Goal: Find specific page/section: Find specific page/section

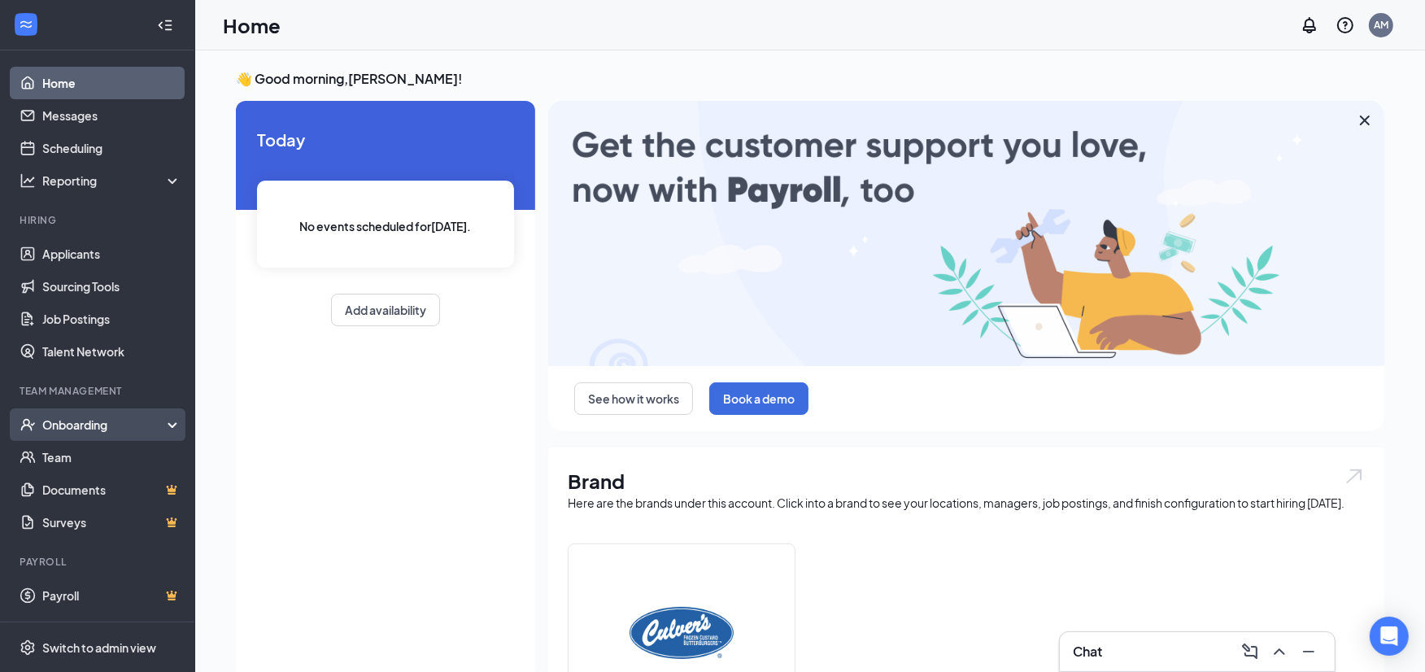
click at [117, 421] on div "Onboarding" at bounding box center [104, 424] width 125 height 16
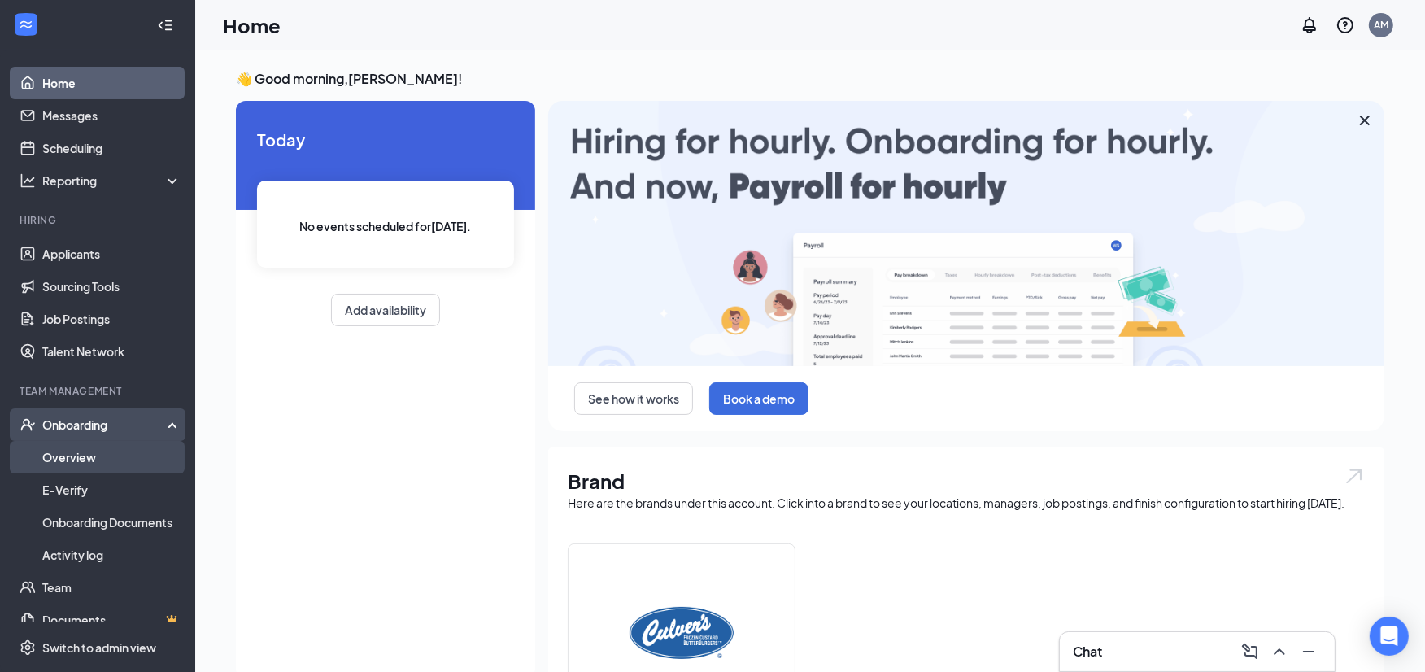
click at [95, 458] on link "Overview" at bounding box center [111, 457] width 139 height 33
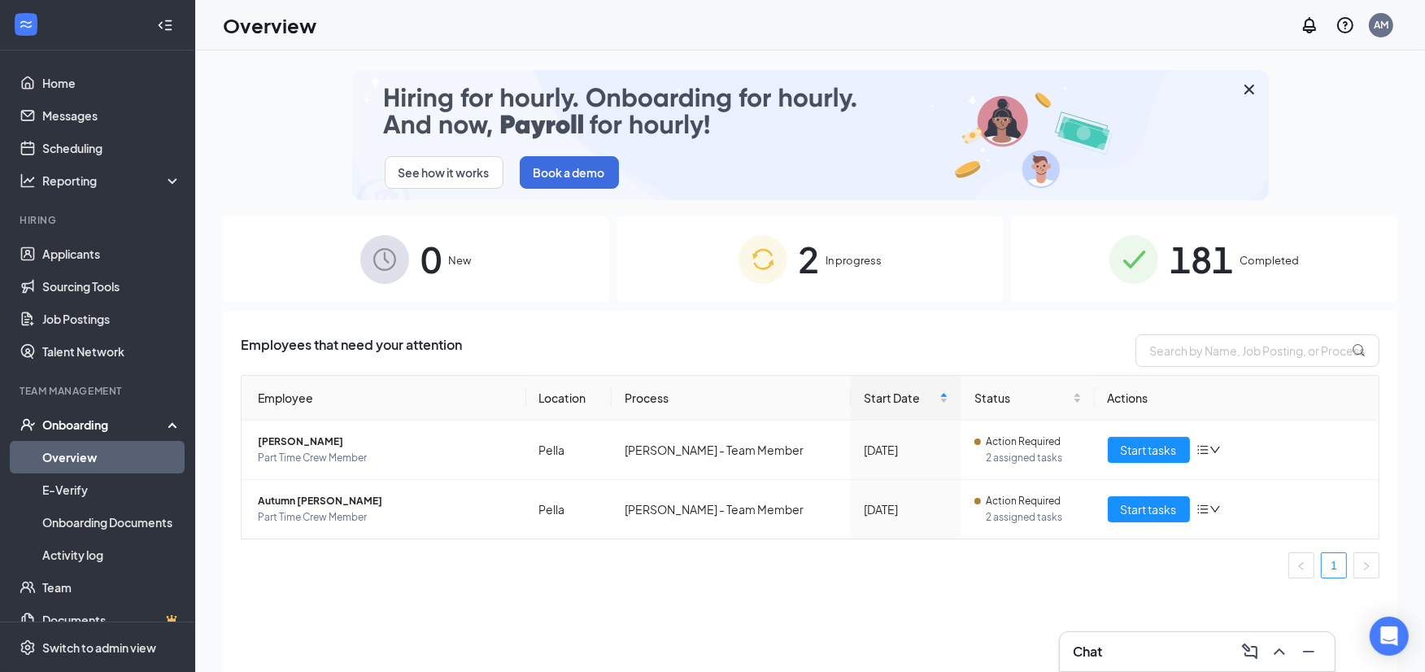
click at [1286, 250] on div "181 Completed" at bounding box center [1204, 258] width 386 height 85
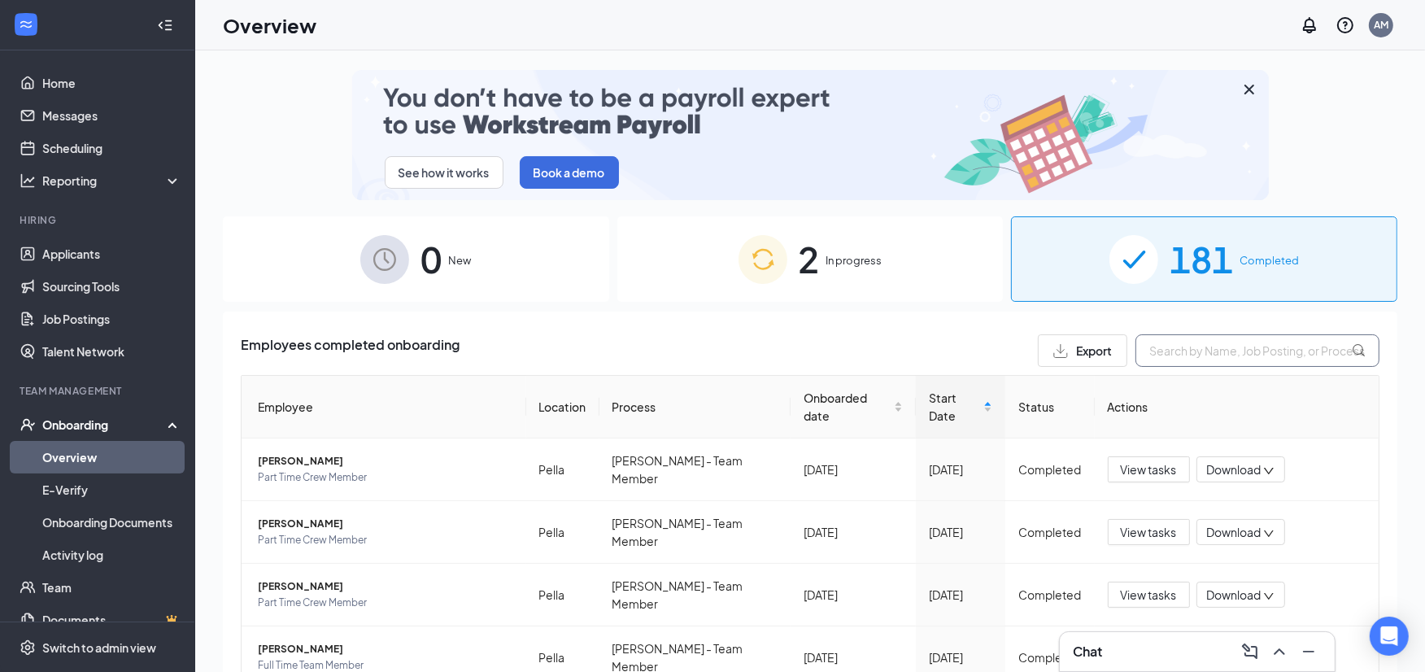
drag, startPoint x: 1235, startPoint y: 347, endPoint x: 1248, endPoint y: 350, distance: 13.2
click at [1246, 350] on input "text" at bounding box center [1258, 350] width 244 height 33
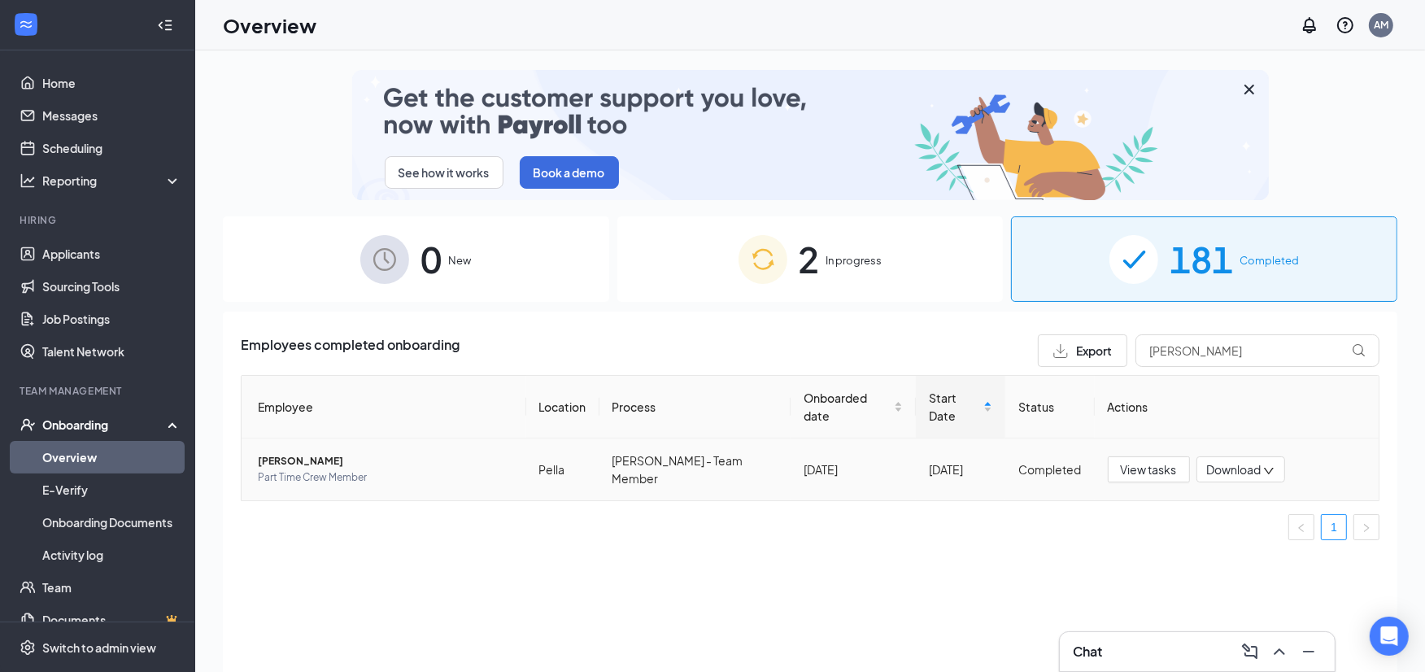
click at [409, 469] on span "Part Time Crew Member" at bounding box center [385, 477] width 255 height 16
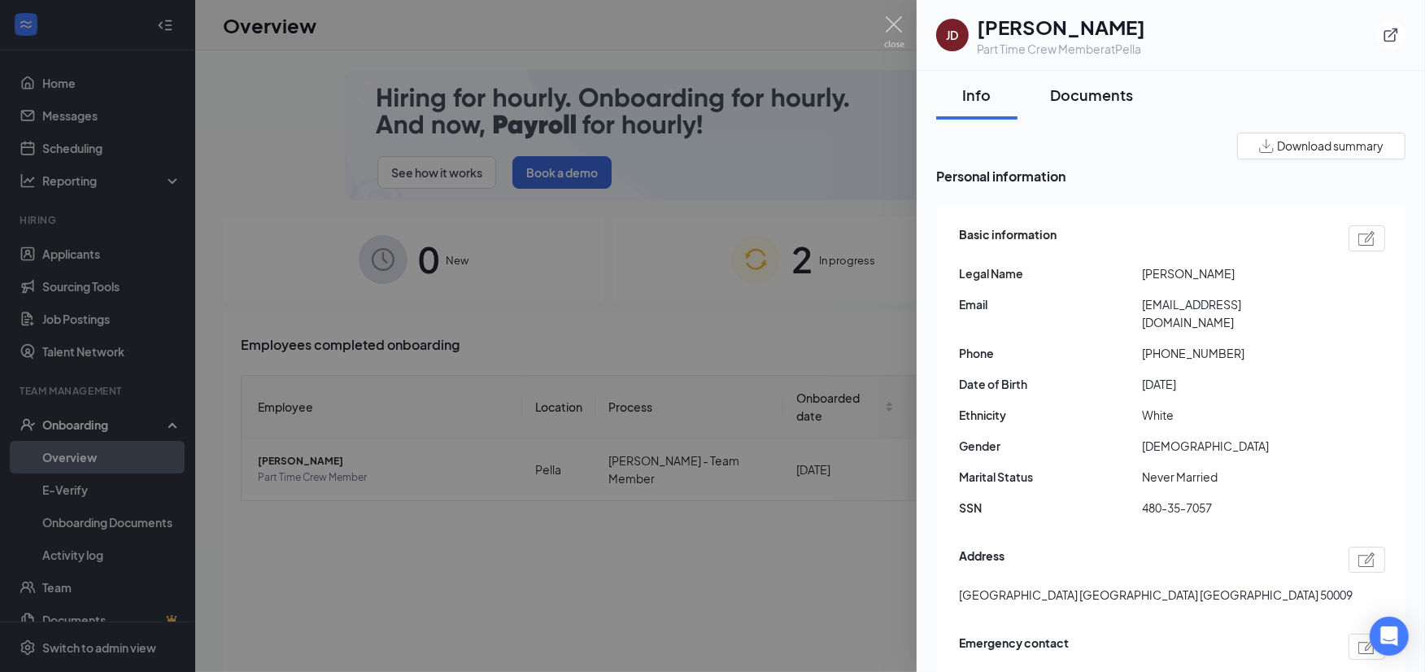
click at [1084, 111] on button "Documents" at bounding box center [1092, 95] width 116 height 49
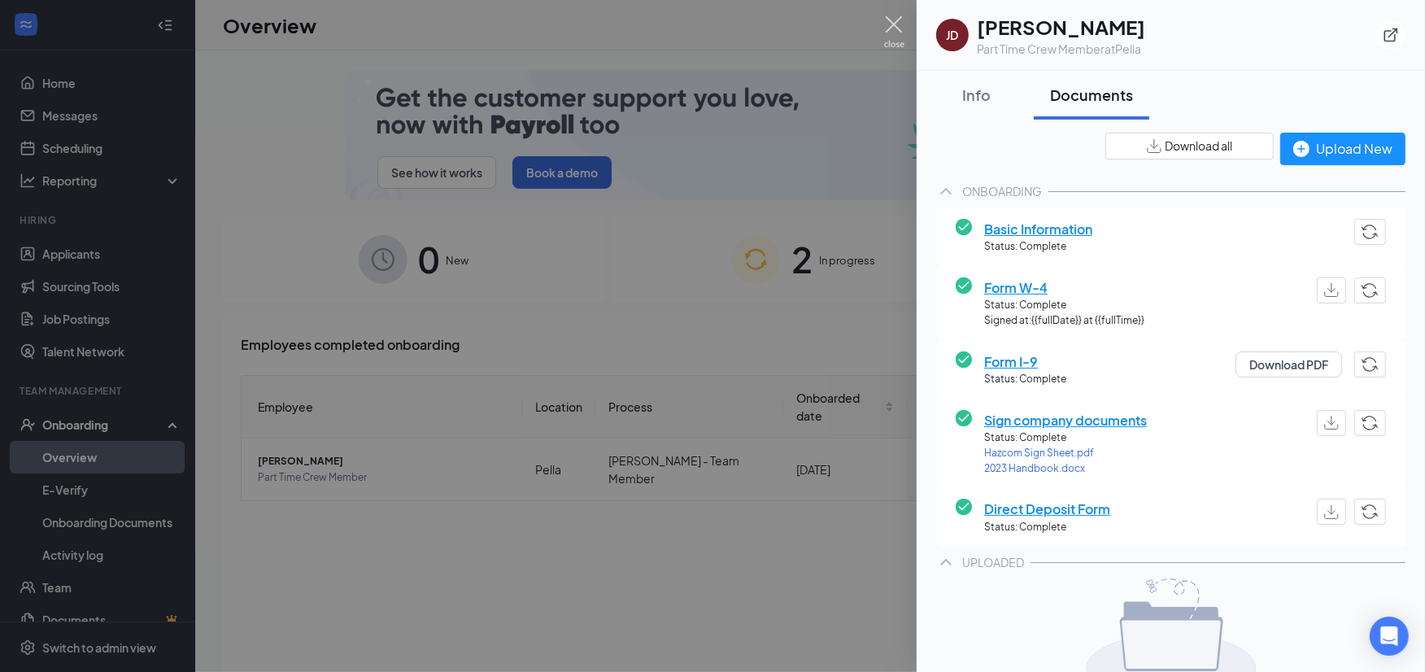
click at [884, 23] on img at bounding box center [894, 32] width 20 height 32
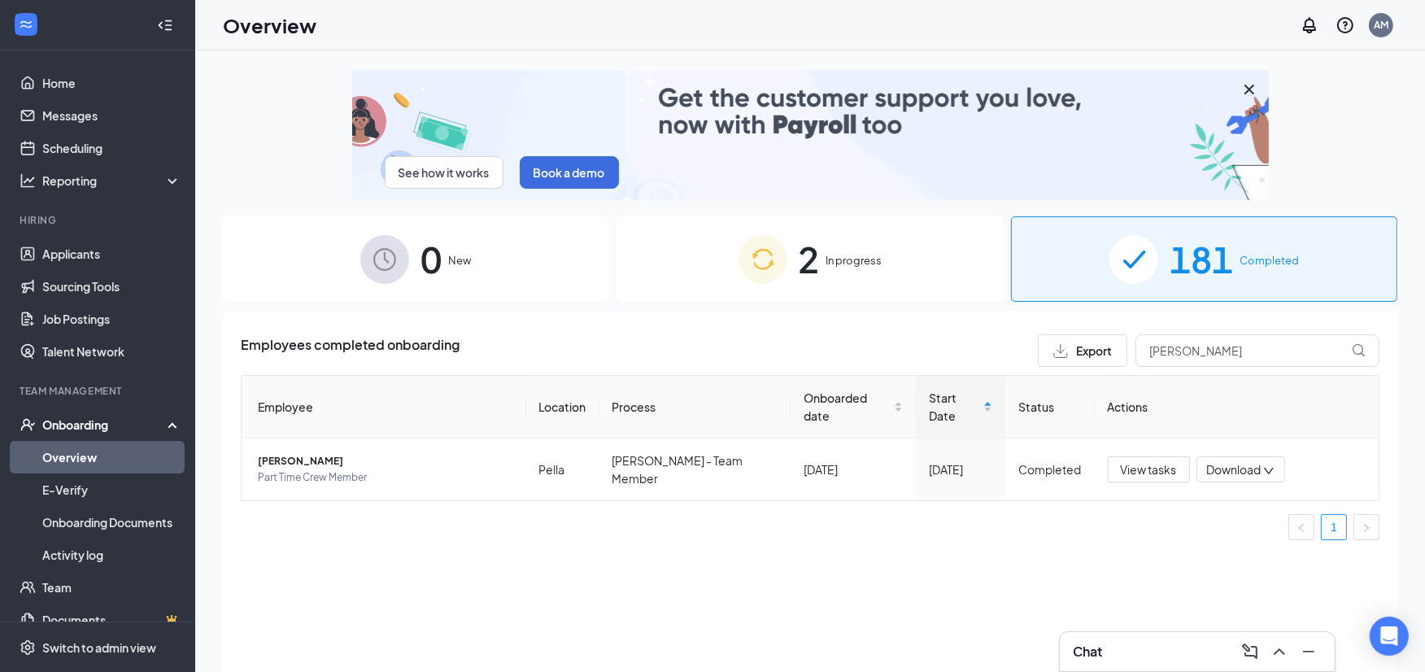
click at [893, 23] on div "Overview AM" at bounding box center [810, 25] width 1230 height 50
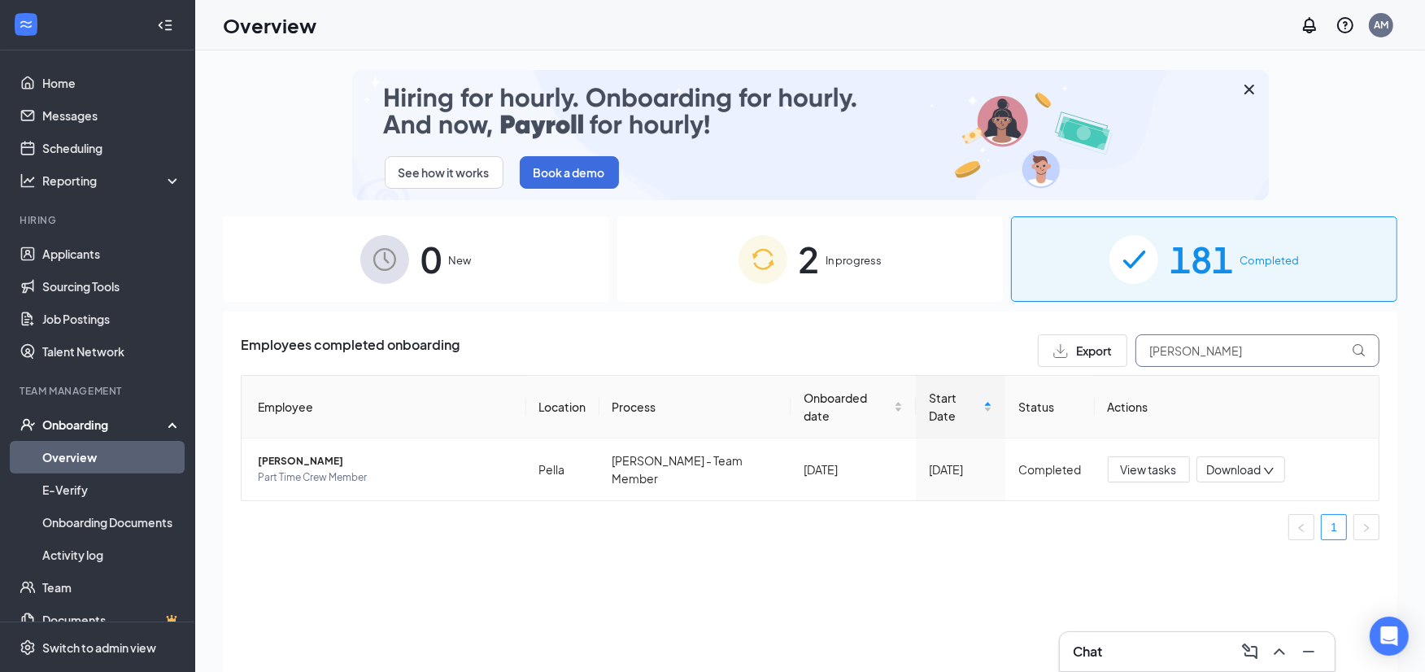
drag, startPoint x: 1223, startPoint y: 366, endPoint x: 1149, endPoint y: 368, distance: 74.9
click at [1149, 368] on div "Employees completed onboarding Export josh Employee Location Process Onboarded …" at bounding box center [810, 443] width 1139 height 219
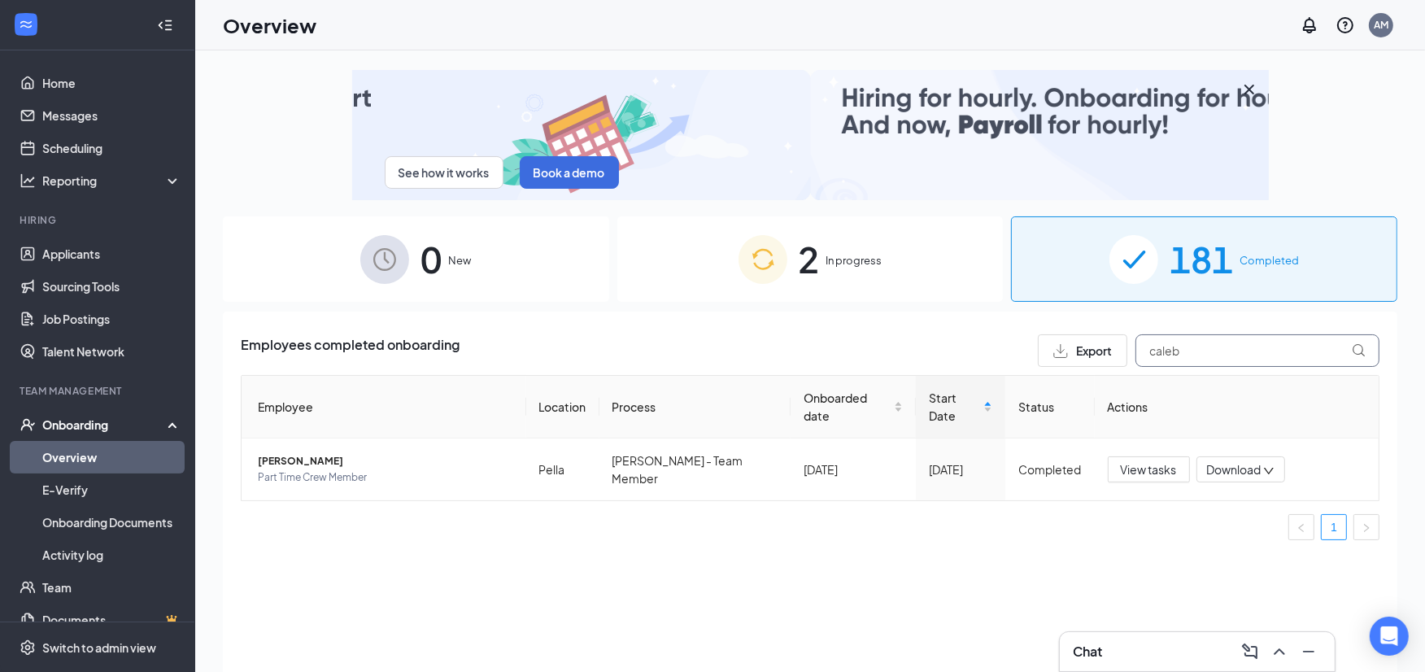
type input "caleb"
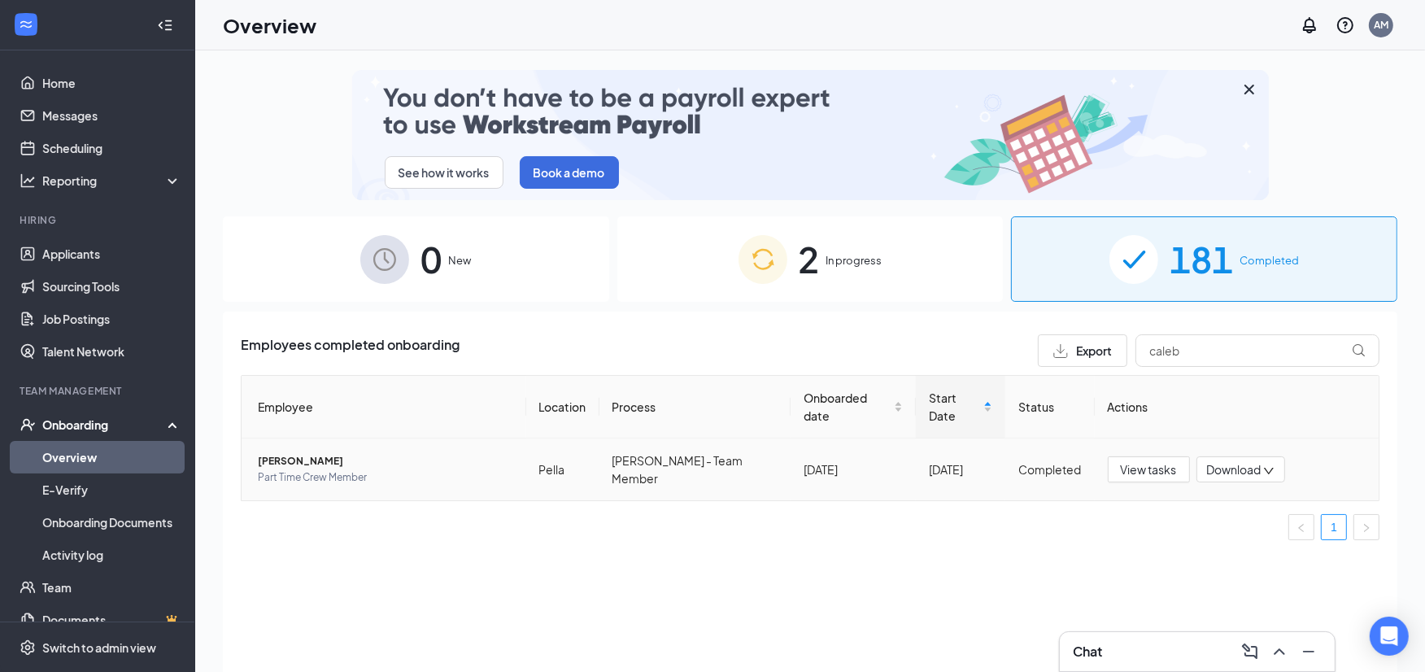
click at [505, 469] on span "Part Time Crew Member" at bounding box center [385, 477] width 255 height 16
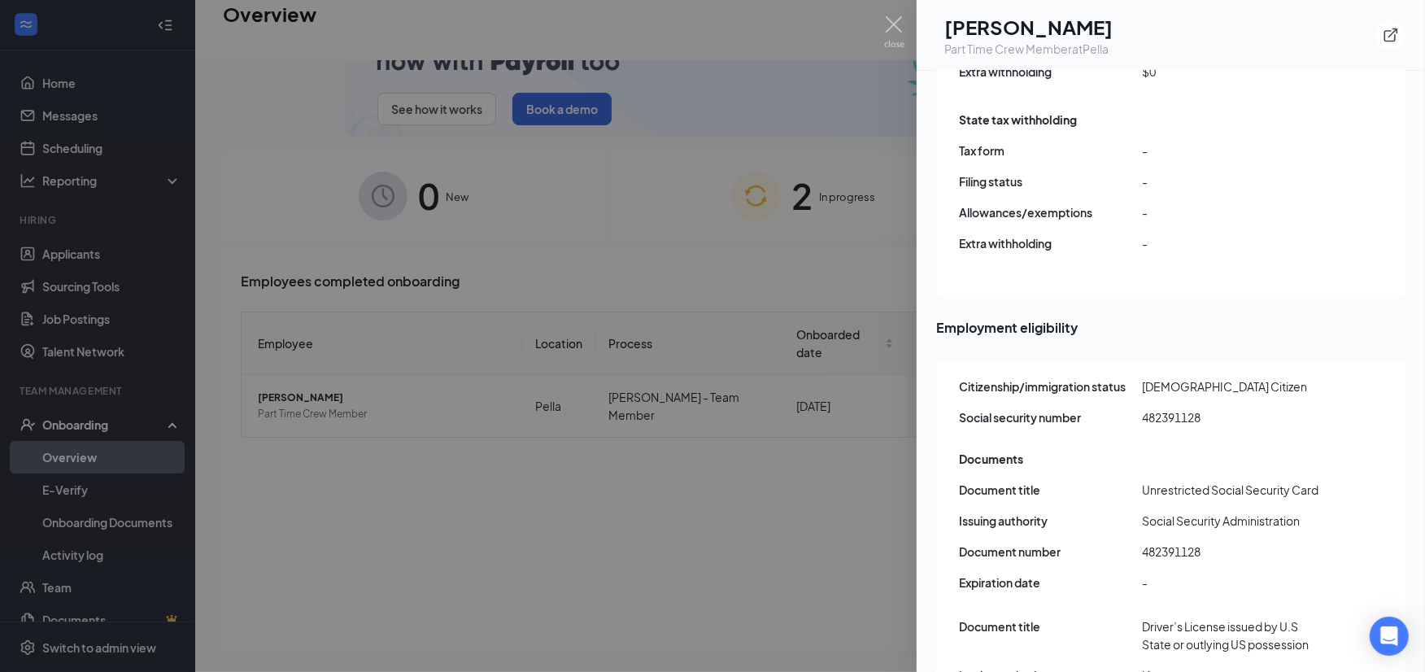
scroll to position [1829, 0]
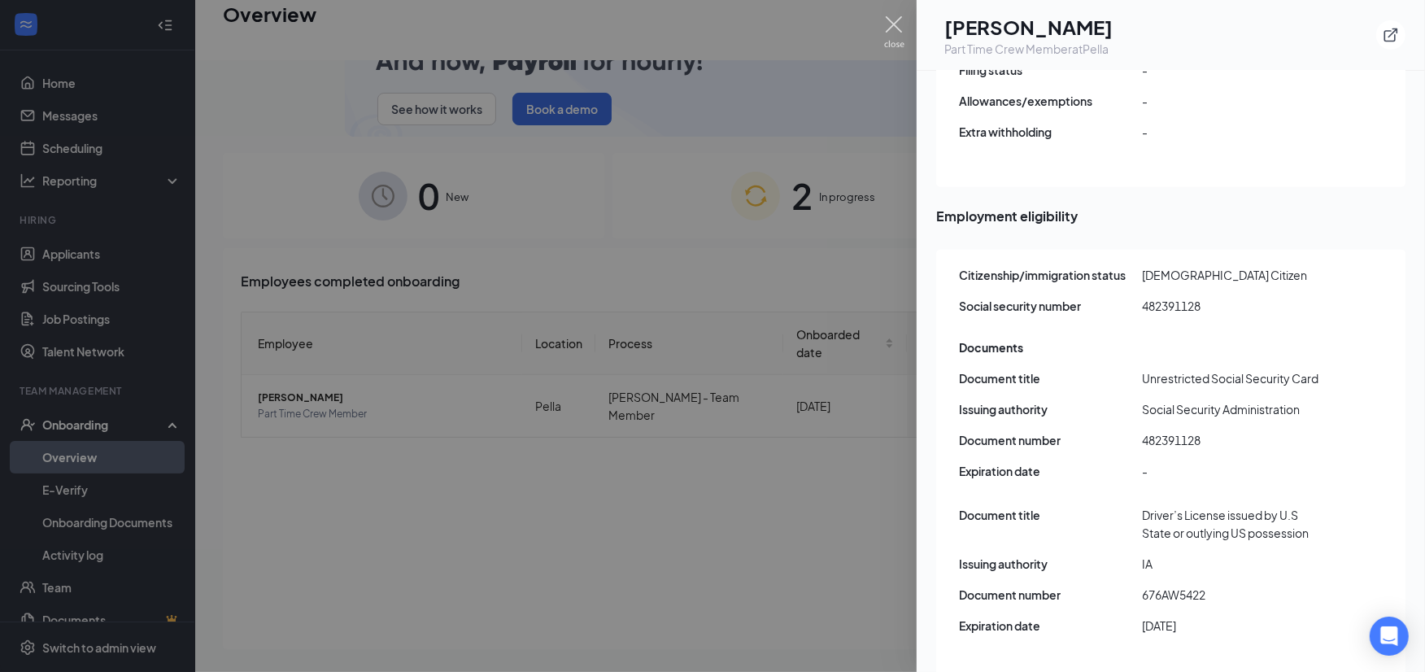
click at [891, 28] on img at bounding box center [894, 32] width 20 height 32
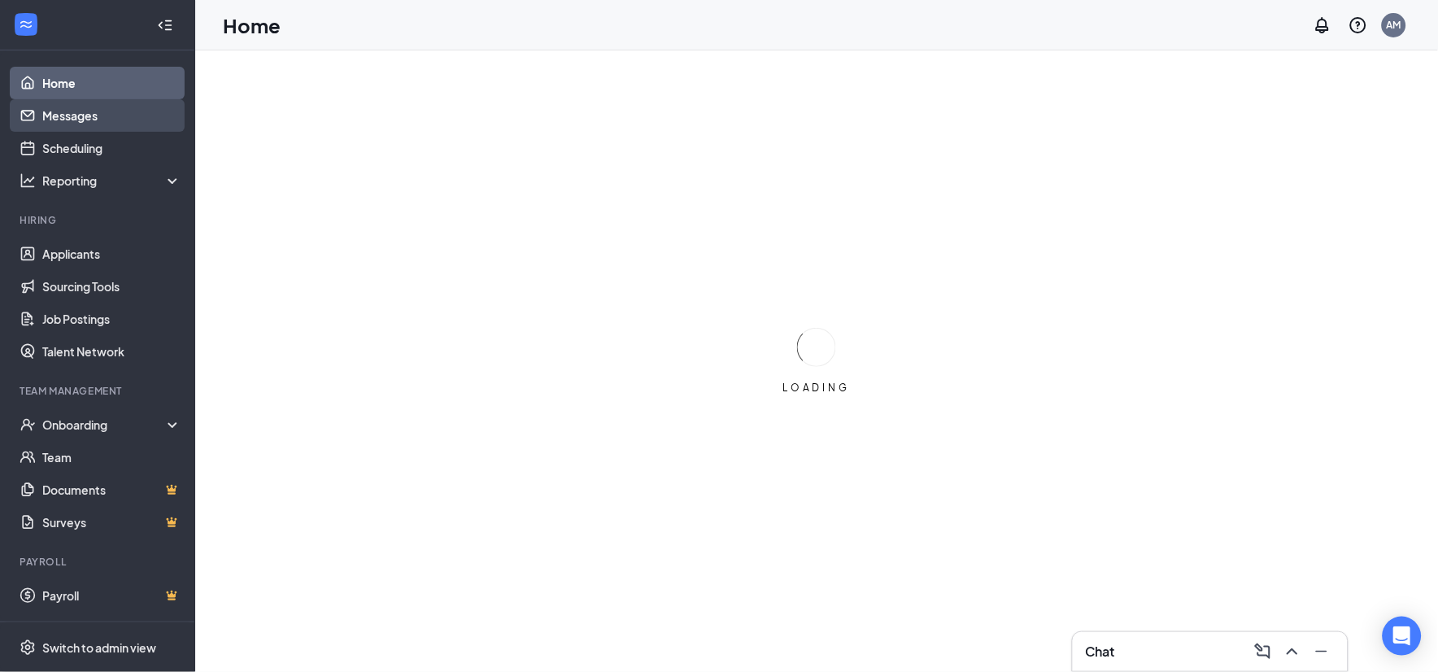
click at [93, 117] on link "Messages" at bounding box center [111, 115] width 139 height 33
